Goal: Transaction & Acquisition: Purchase product/service

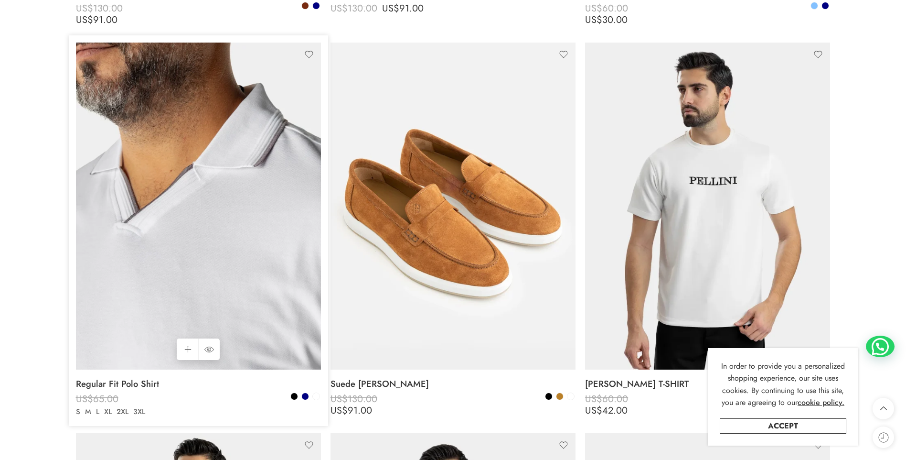
scroll to position [956, 0]
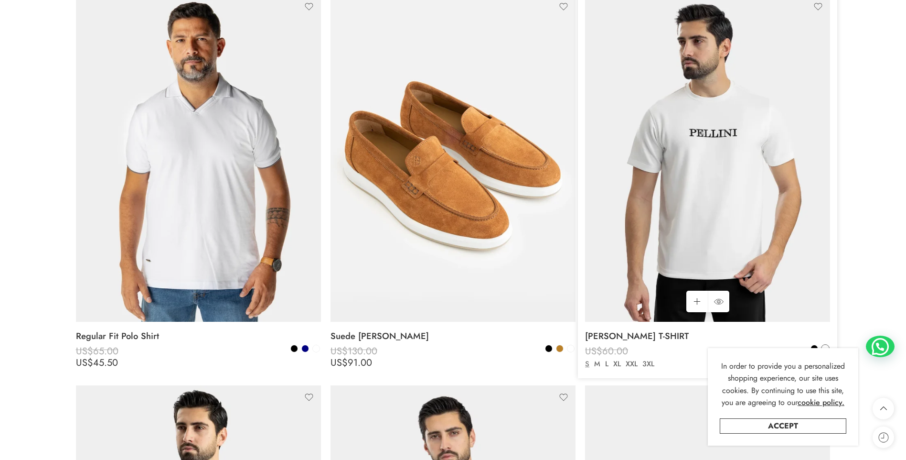
click at [605, 351] on bdi "US$ 60.00" at bounding box center [606, 351] width 43 height 14
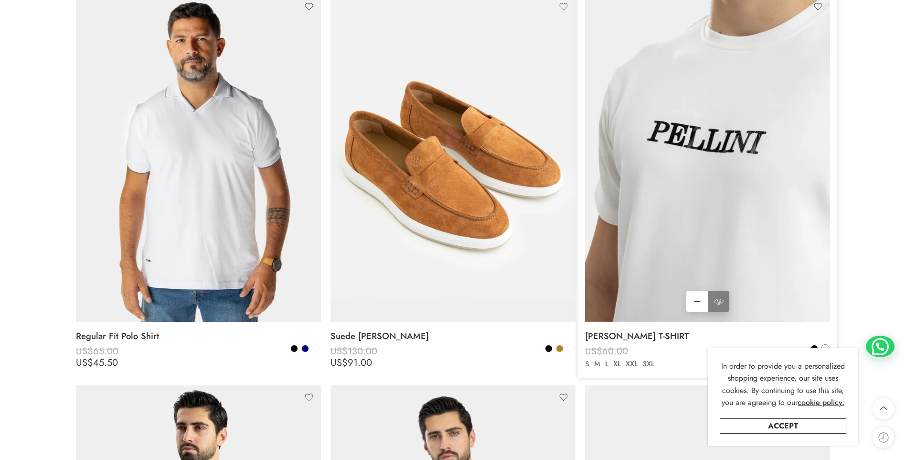
scroll to position [1051, 0]
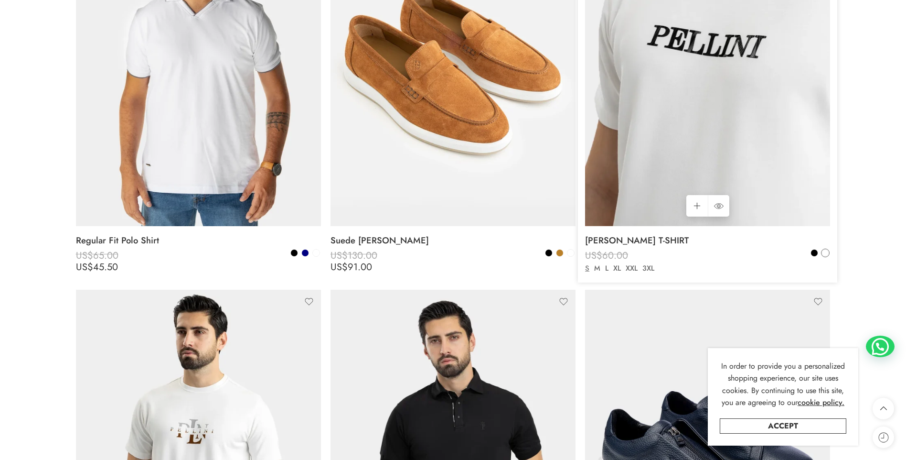
drag, startPoint x: 713, startPoint y: 120, endPoint x: 708, endPoint y: 120, distance: 5.7
click at [713, 120] on img at bounding box center [707, 62] width 245 height 327
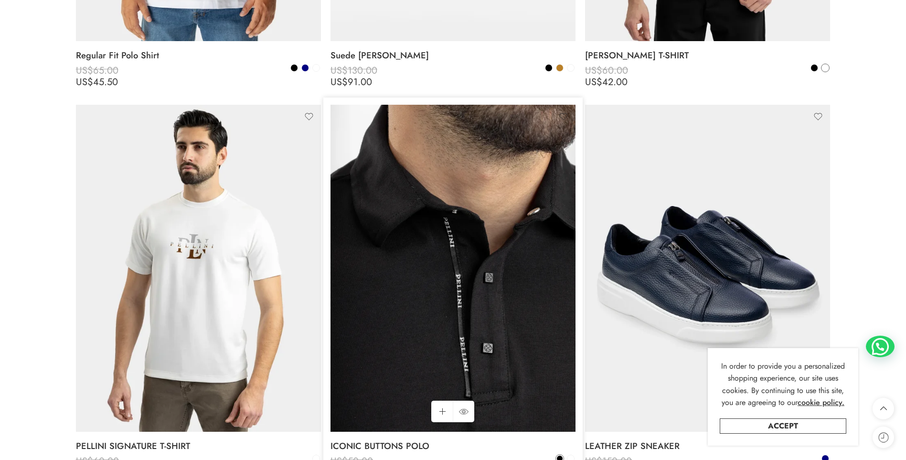
scroll to position [1338, 0]
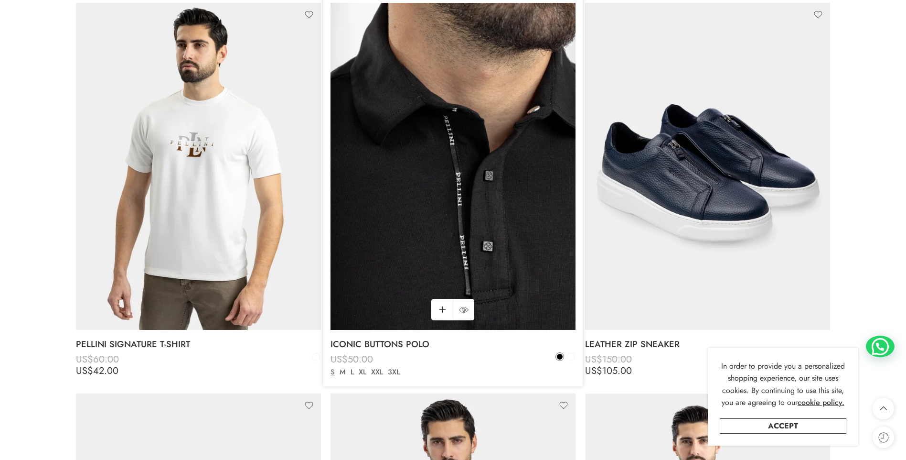
click at [463, 207] on img at bounding box center [453, 166] width 245 height 327
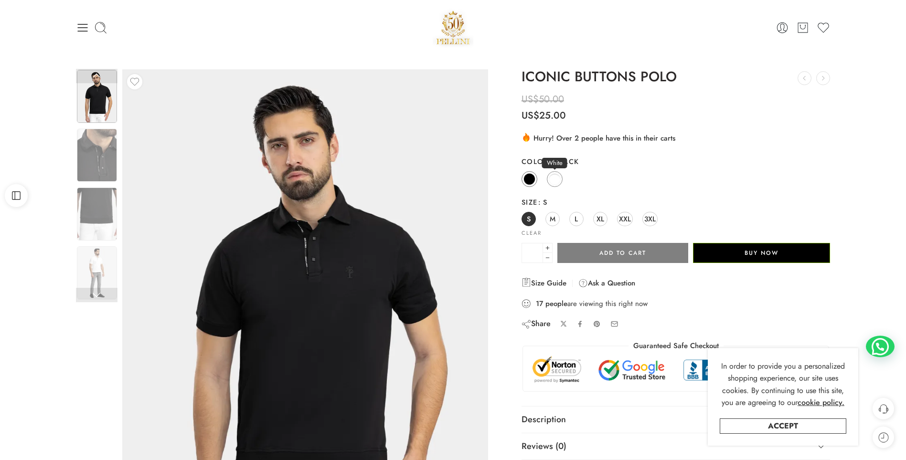
click at [553, 181] on span at bounding box center [555, 179] width 12 height 12
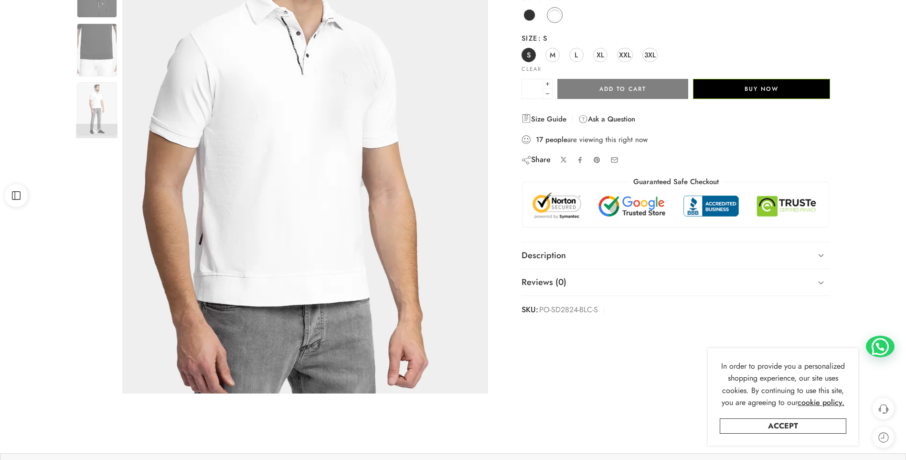
scroll to position [191, 0]
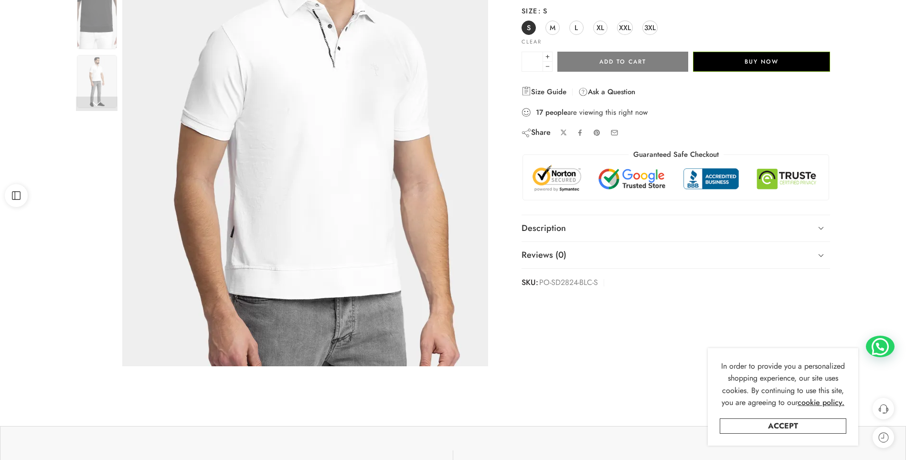
click at [197, 126] on img at bounding box center [324, 121] width 430 height 573
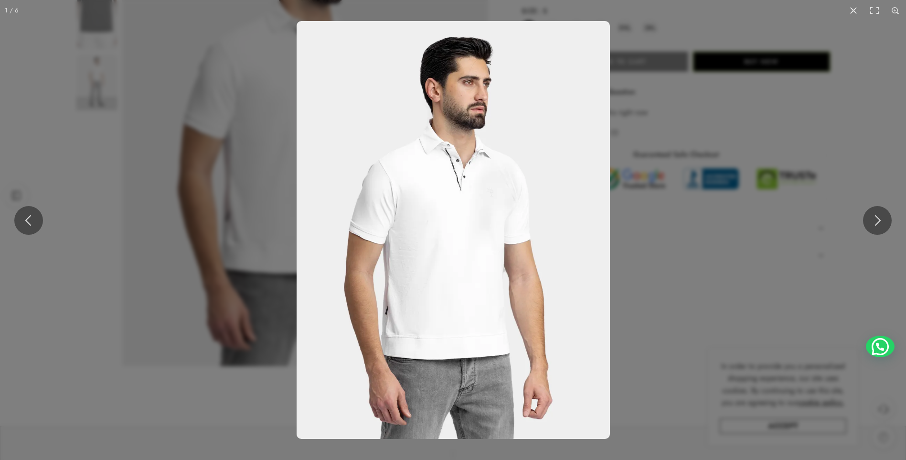
click at [472, 211] on img at bounding box center [453, 230] width 313 height 418
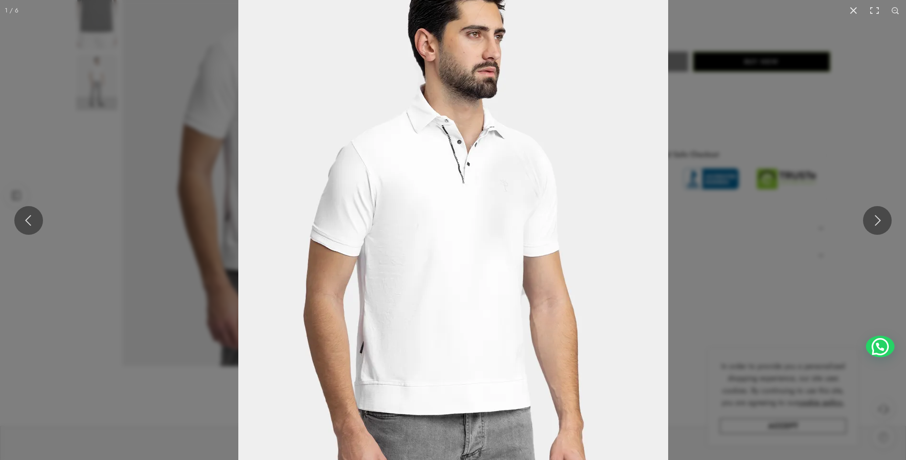
click at [472, 211] on img at bounding box center [453, 236] width 430 height 573
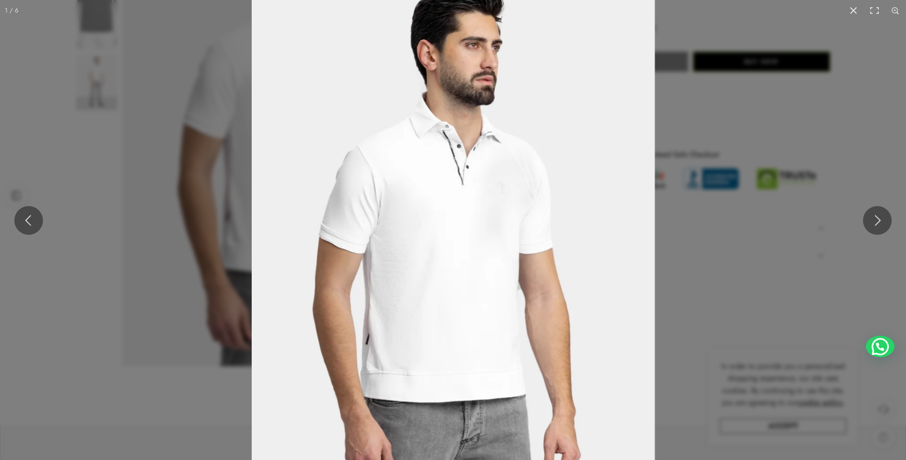
click at [472, 211] on img at bounding box center [454, 235] width 404 height 538
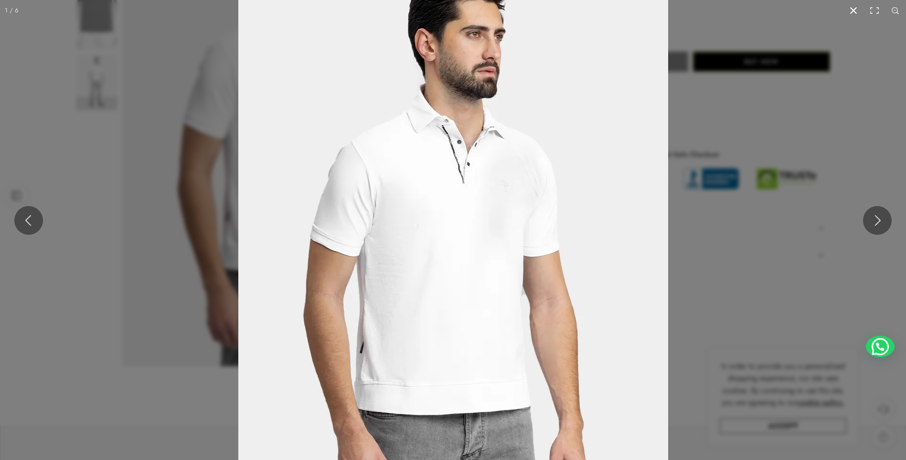
click at [854, 6] on button at bounding box center [853, 10] width 21 height 21
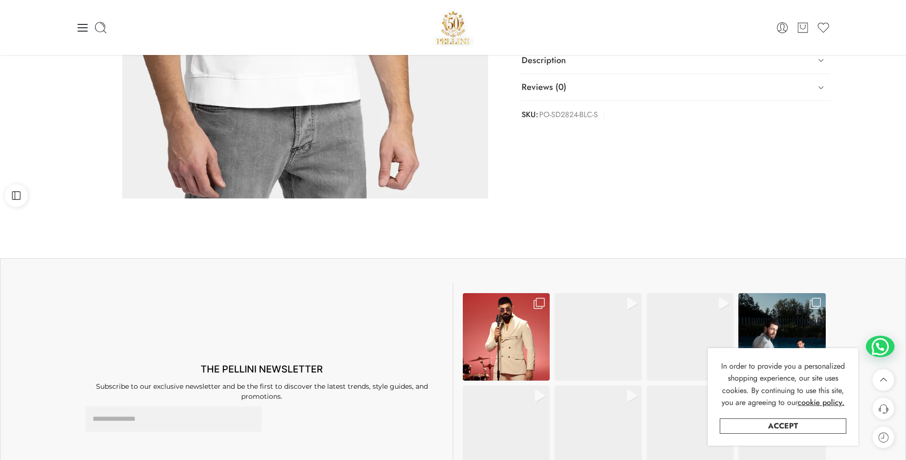
scroll to position [287, 0]
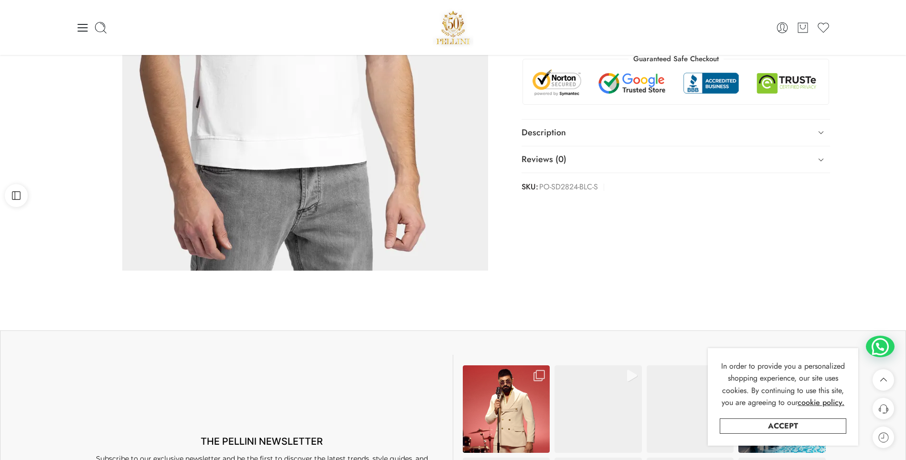
drag, startPoint x: 484, startPoint y: 187, endPoint x: 394, endPoint y: 223, distance: 96.4
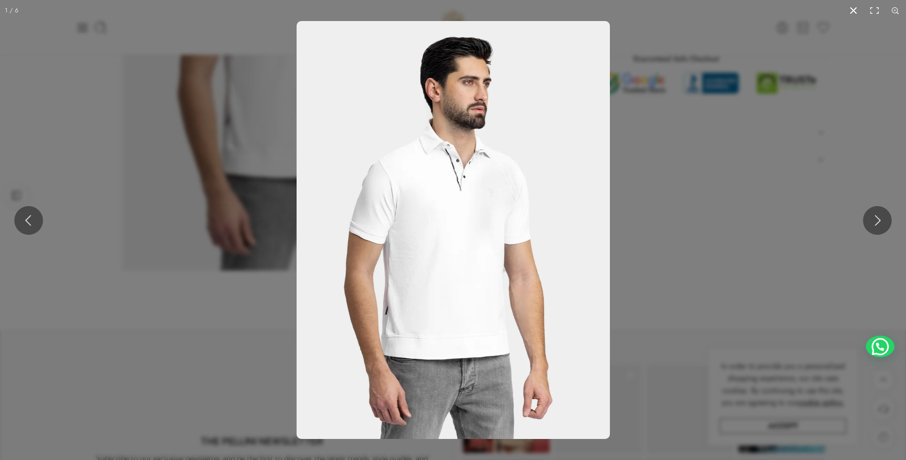
click at [853, 5] on button at bounding box center [853, 10] width 21 height 21
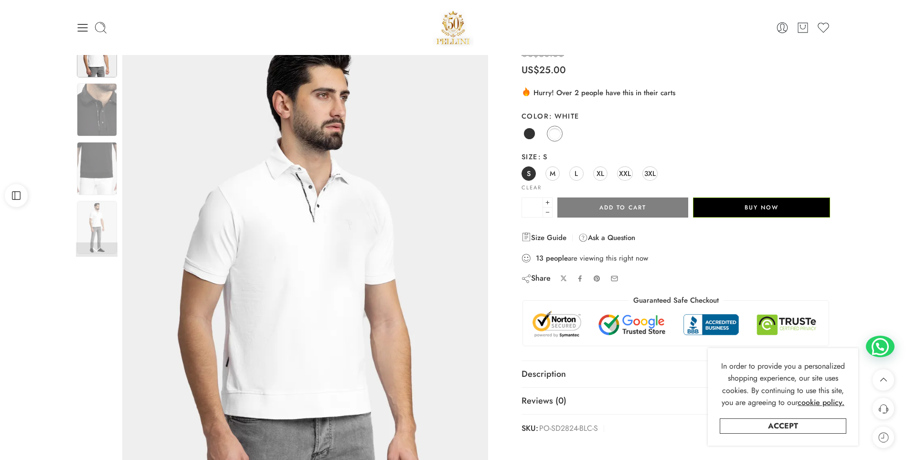
scroll to position [0, 0]
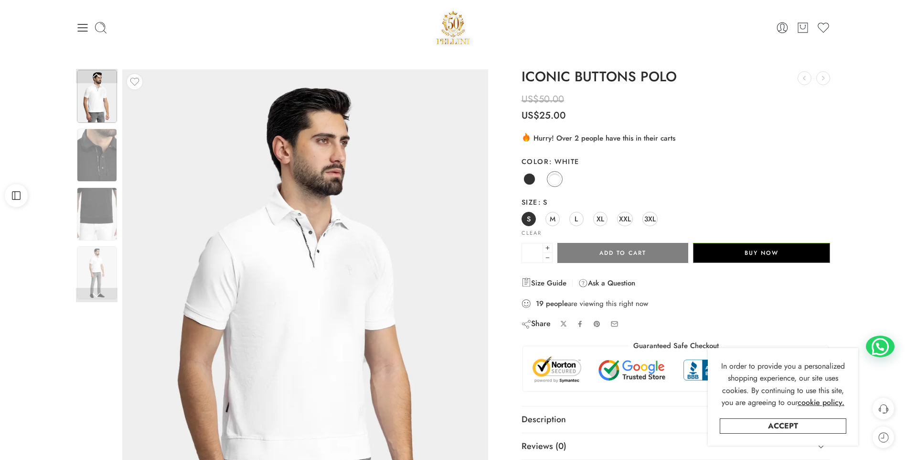
click at [334, 54] on div "0 Cart 0 Cart 0 Wishlist Search here" at bounding box center [453, 27] width 906 height 55
click at [91, 151] on img at bounding box center [97, 155] width 40 height 53
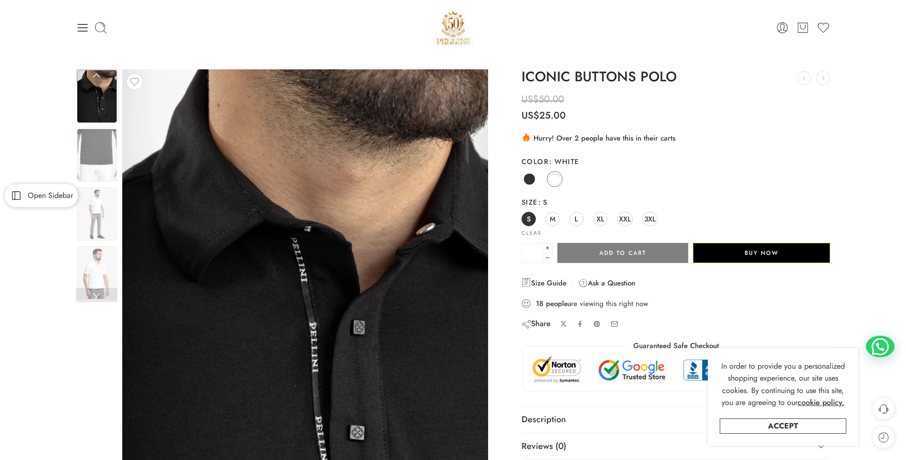
click at [16, 201] on link "Open Sidebar" at bounding box center [41, 195] width 73 height 23
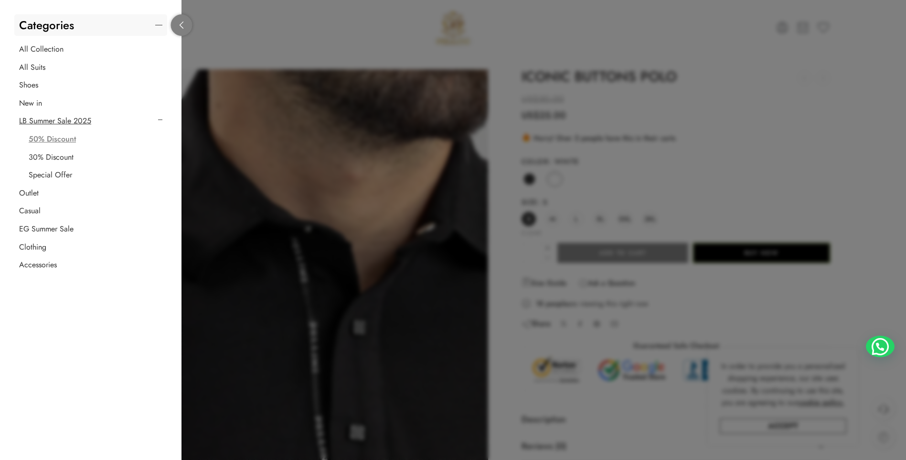
click at [184, 26] on icon at bounding box center [181, 25] width 7 height 7
